Goal: Task Accomplishment & Management: Use online tool/utility

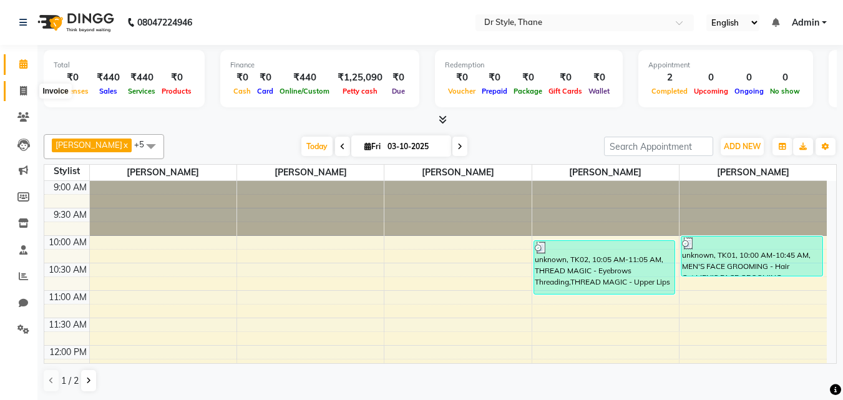
click at [20, 91] on icon at bounding box center [23, 90] width 7 height 9
select select "7832"
select select "service"
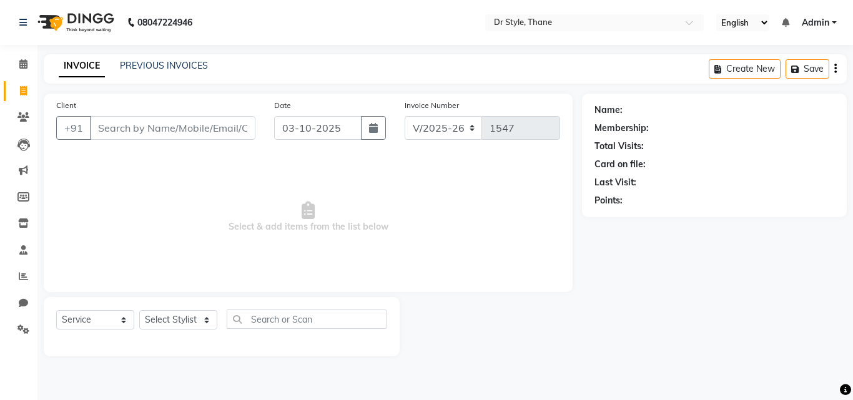
click at [20, 91] on icon at bounding box center [23, 90] width 7 height 9
select select "service"
type input "1547"
select select "7832"
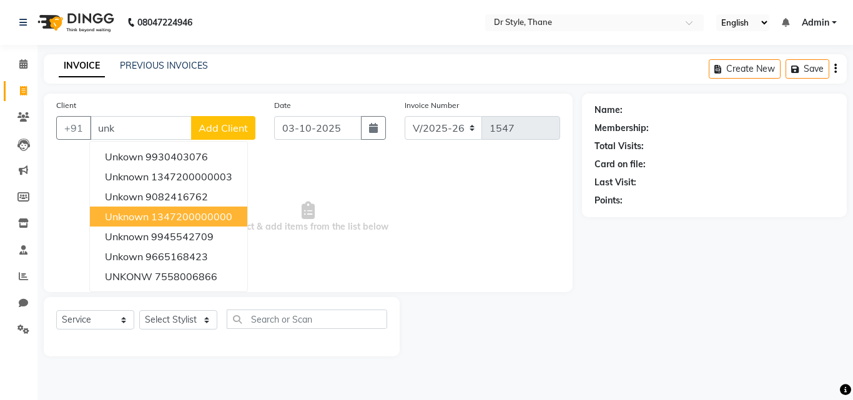
click at [189, 213] on ngb-highlight "1347200000000" at bounding box center [191, 216] width 81 height 12
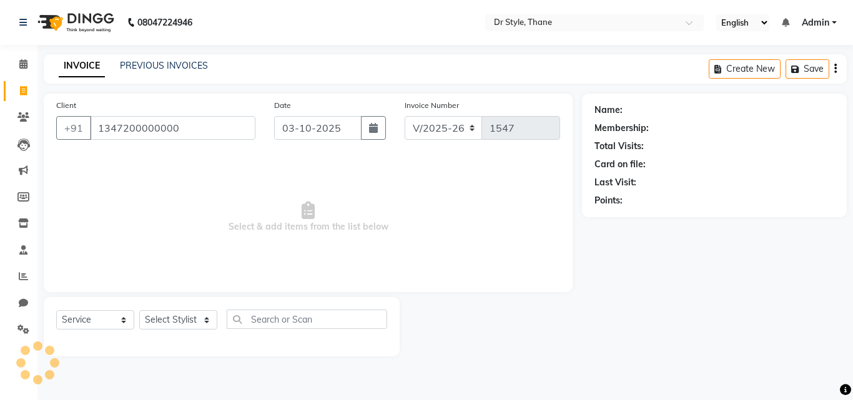
type input "1347200000000"
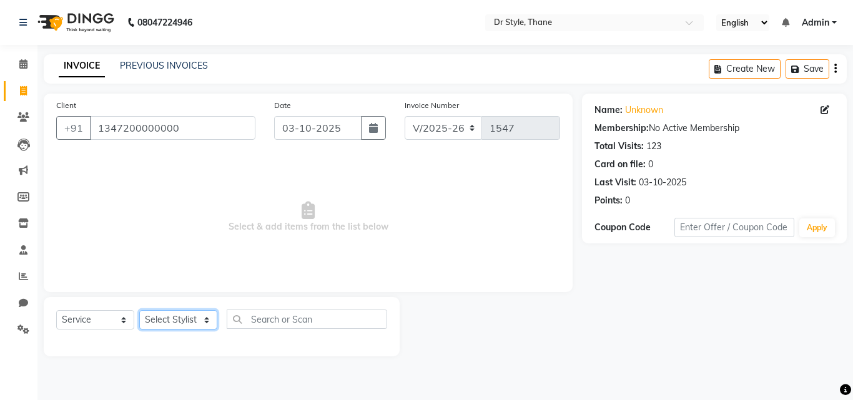
click at [190, 316] on select "Select Stylist [PERSON_NAME] [PERSON_NAME] [PERSON_NAME] [PERSON_NAME] [PERSON_…" at bounding box center [178, 319] width 78 height 19
select select "80995"
click at [139, 310] on select "Select Stylist [PERSON_NAME] [PERSON_NAME] [PERSON_NAME] [PERSON_NAME] [PERSON_…" at bounding box center [178, 319] width 78 height 19
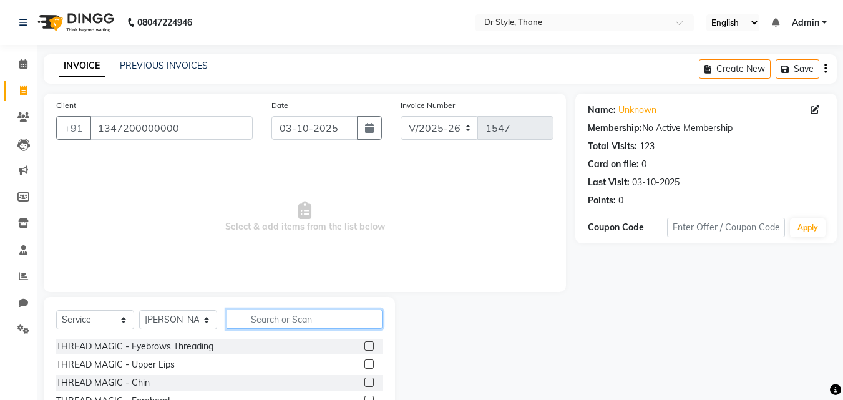
click at [268, 317] on input "text" at bounding box center [305, 319] width 156 height 19
type input "h"
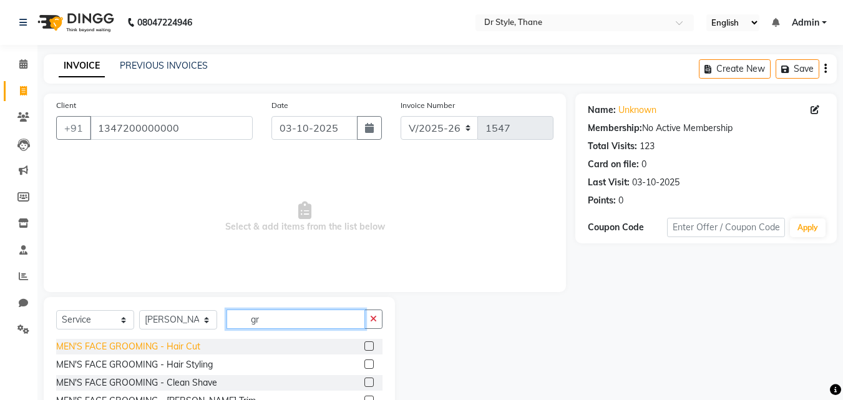
type input "gr"
click at [159, 347] on div "MEN'S FACE GROOMING - Hair Cut" at bounding box center [128, 346] width 144 height 13
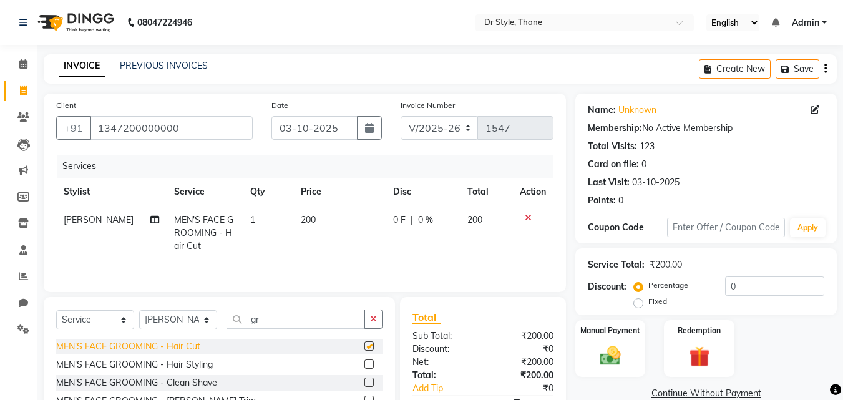
checkbox input "false"
click at [609, 355] on img at bounding box center [610, 355] width 35 height 25
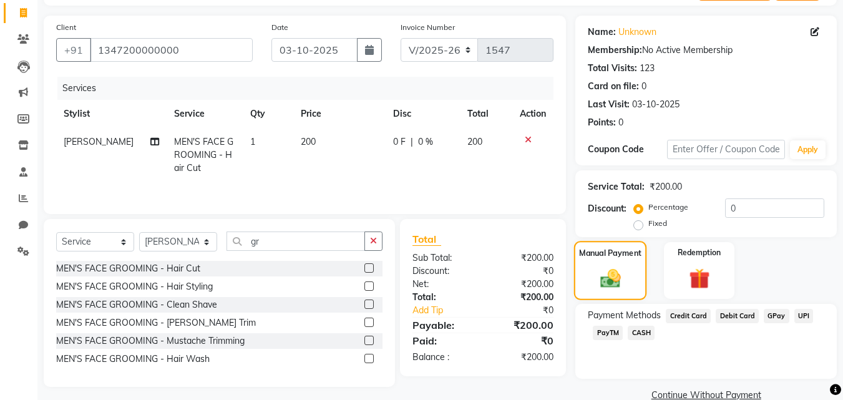
scroll to position [101, 0]
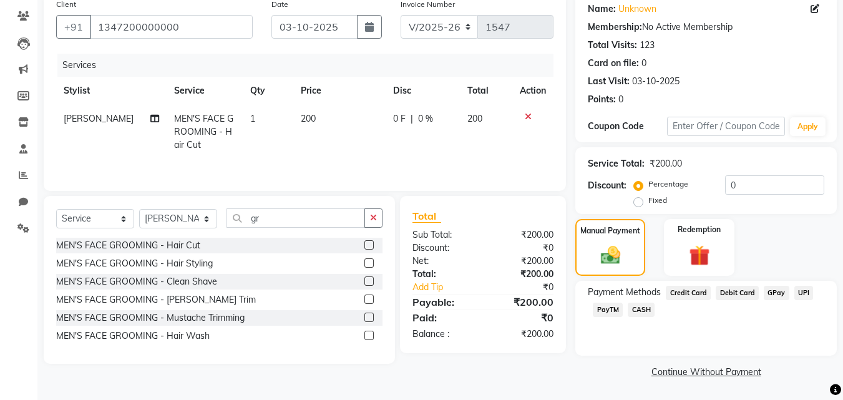
click at [774, 290] on span "GPay" at bounding box center [777, 293] width 26 height 14
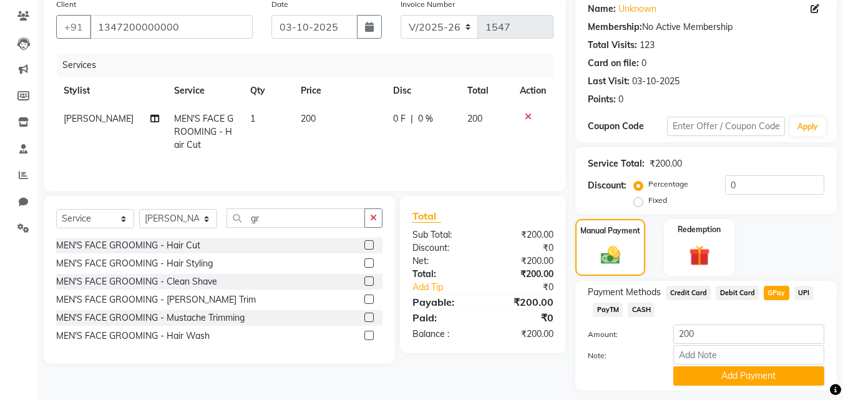
scroll to position [136, 0]
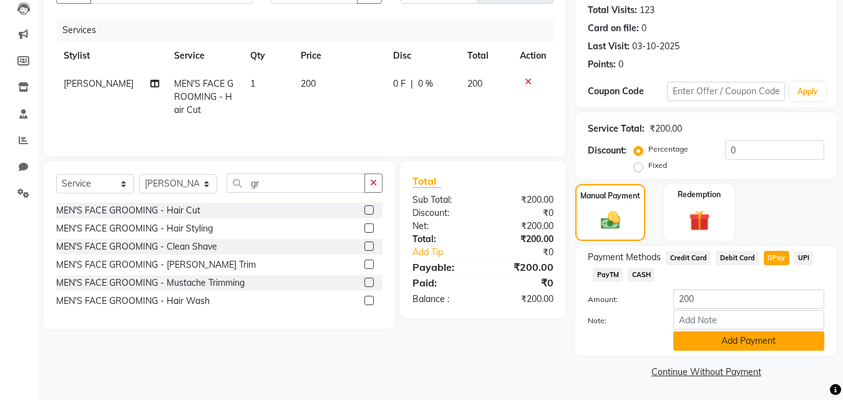
click at [757, 340] on button "Add Payment" at bounding box center [749, 340] width 151 height 19
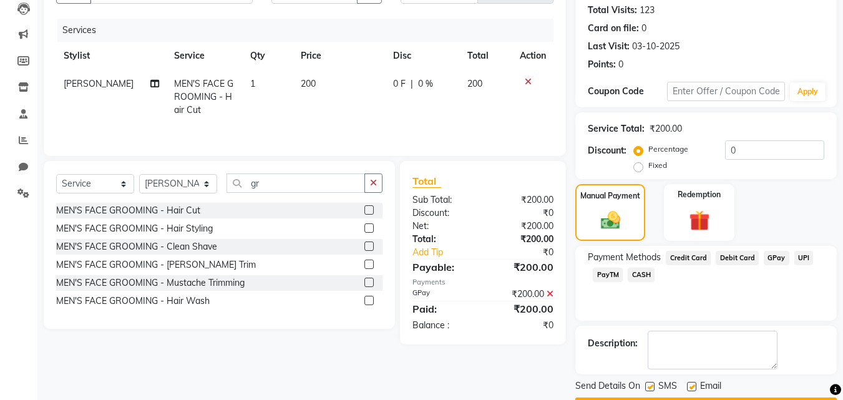
scroll to position [172, 0]
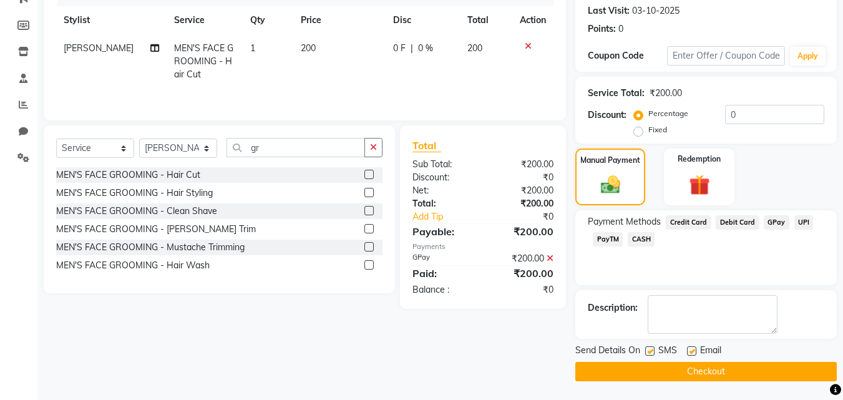
click at [676, 368] on button "Checkout" at bounding box center [707, 371] width 262 height 19
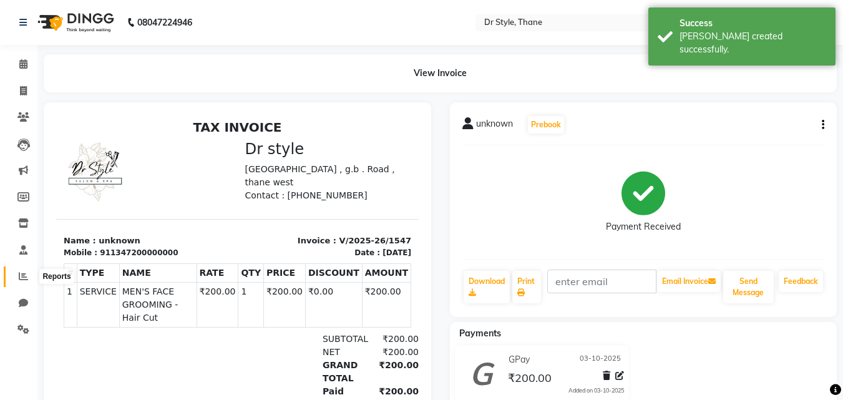
click at [19, 277] on icon at bounding box center [23, 276] width 9 height 9
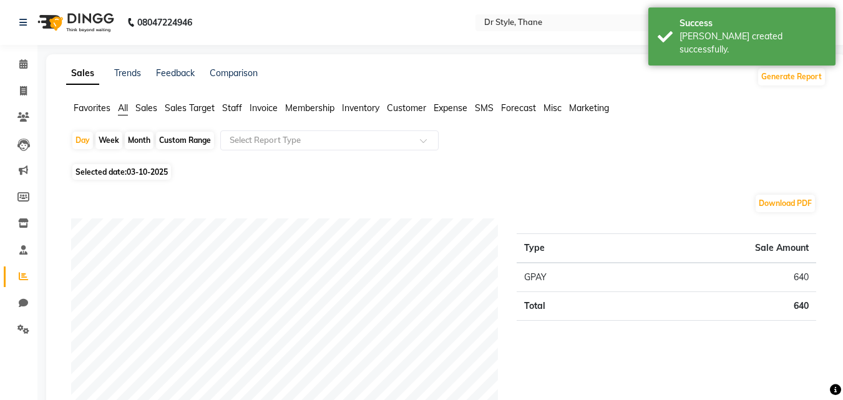
click at [234, 104] on span "Staff" at bounding box center [232, 107] width 20 height 11
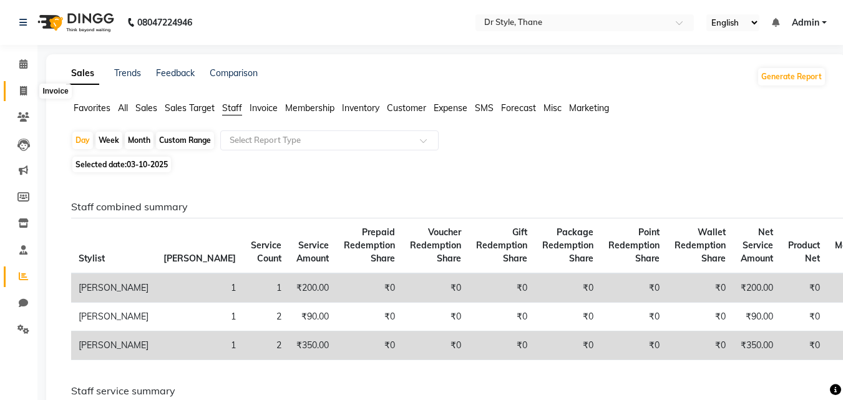
click at [24, 90] on icon at bounding box center [23, 90] width 7 height 9
select select "7832"
select select "service"
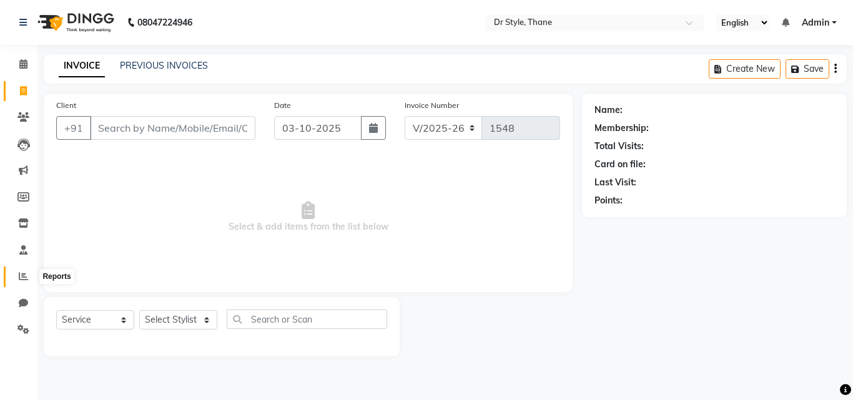
click at [23, 277] on icon at bounding box center [23, 276] width 9 height 9
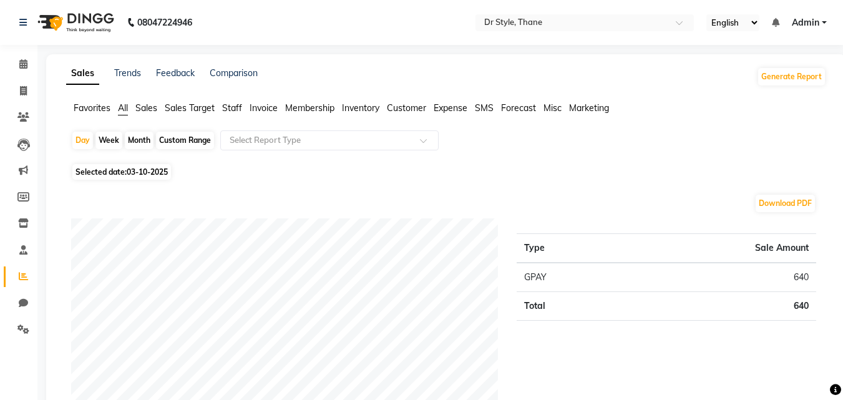
click at [230, 105] on span "Staff" at bounding box center [232, 107] width 20 height 11
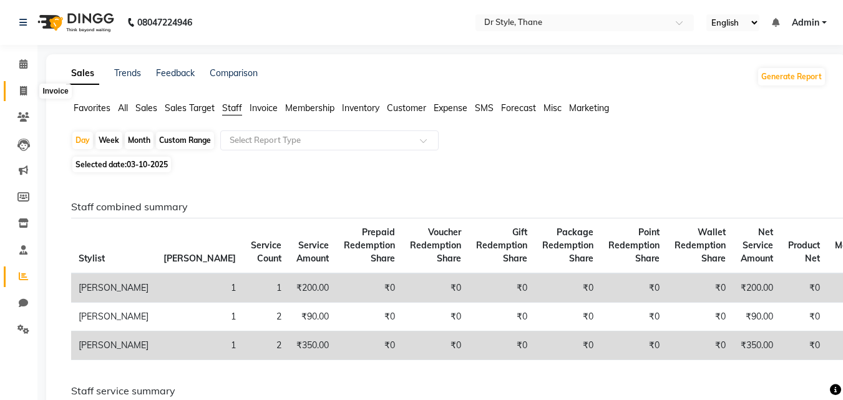
click at [25, 89] on icon at bounding box center [23, 90] width 7 height 9
select select "7832"
select select "service"
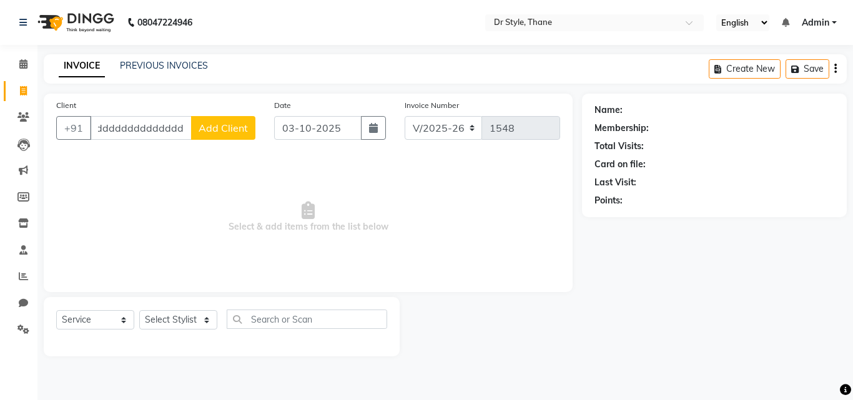
scroll to position [0, 32]
type input "dddddddddddddddddddd"
click at [23, 61] on icon at bounding box center [23, 63] width 8 height 9
